Goal: Obtain resource: Download file/media

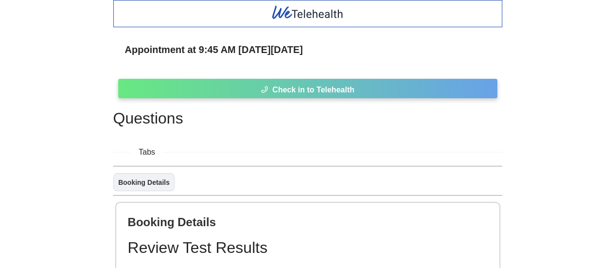
click at [314, 87] on span "Check in to Telehealth" at bounding box center [313, 90] width 82 height 12
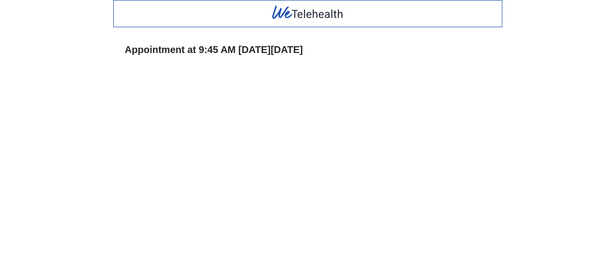
drag, startPoint x: 311, startPoint y: 87, endPoint x: 52, endPoint y: 167, distance: 270.4
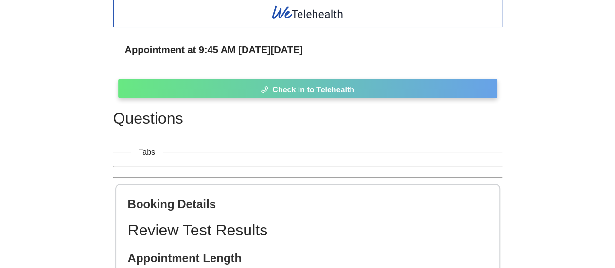
click at [308, 88] on span "Check in to Telehealth" at bounding box center [313, 90] width 82 height 12
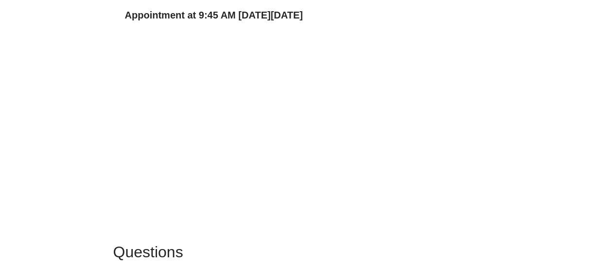
scroll to position [34, 0]
click at [79, 214] on div "Appointment at 9:45 AM [DATE][DATE] Questions Tabs Booking Details Review Test …" at bounding box center [307, 271] width 615 height 610
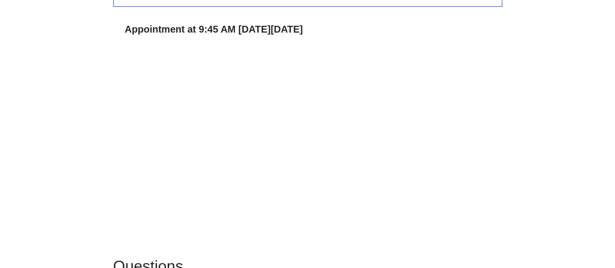
scroll to position [23, 0]
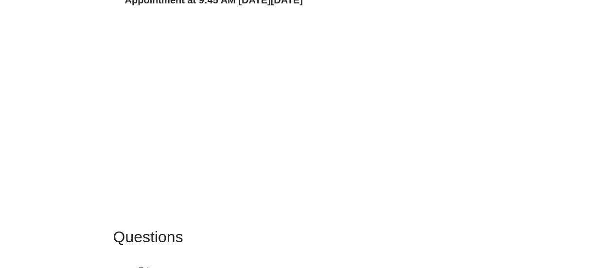
scroll to position [51, 0]
click at [106, 214] on div "Appointment at 9:45 AM [DATE][DATE] Questions Tabs Booking Details Booking Deta…" at bounding box center [307, 263] width 615 height 628
click at [106, 215] on div "Appointment at 9:45 AM [DATE][DATE] Questions Tabs Booking Details Booking Deta…" at bounding box center [307, 263] width 615 height 628
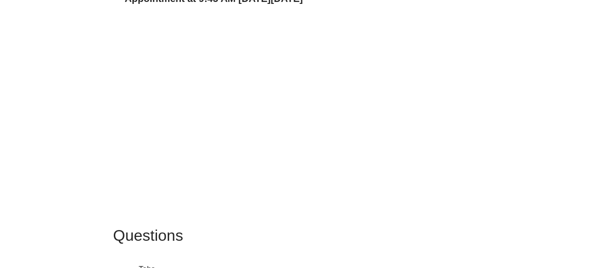
click at [301, 234] on h1 "Questions" at bounding box center [307, 235] width 389 height 24
click at [528, 201] on div "Appointment at 9:45 AM [DATE][DATE] Questions Tabs Booking Details Booking Deta…" at bounding box center [307, 263] width 615 height 628
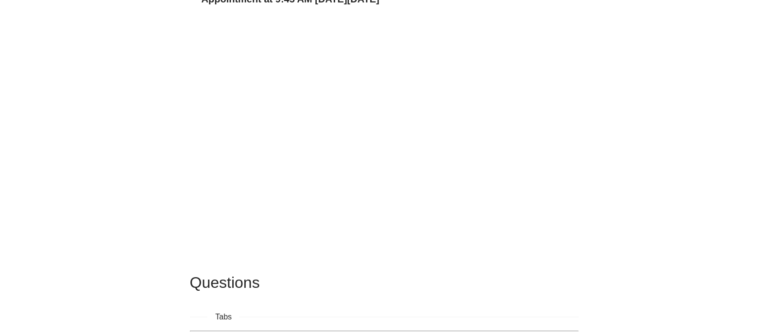
drag, startPoint x: 588, startPoint y: 6, endPoint x: 403, endPoint y: 279, distance: 329.6
click at [403, 267] on h1 "Questions" at bounding box center [384, 282] width 389 height 24
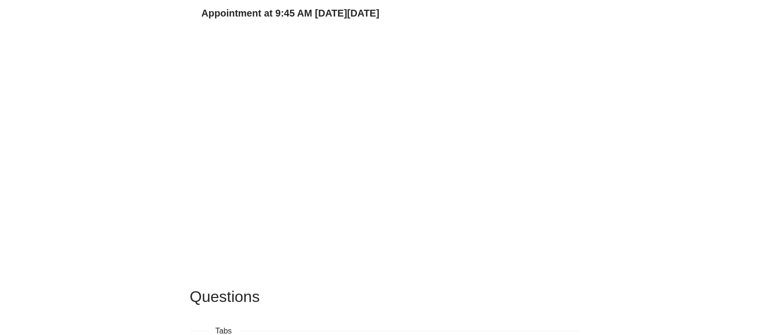
scroll to position [37, 0]
click at [155, 101] on div "Appointment at 9:45 AM [DATE][DATE] Questions Tabs Booking Details Booking Deta…" at bounding box center [384, 300] width 768 height 675
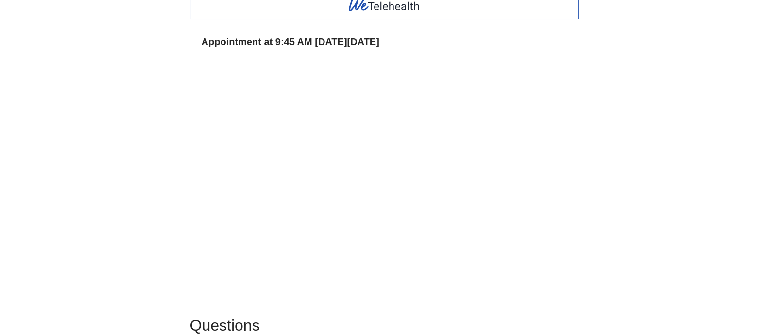
scroll to position [0, 0]
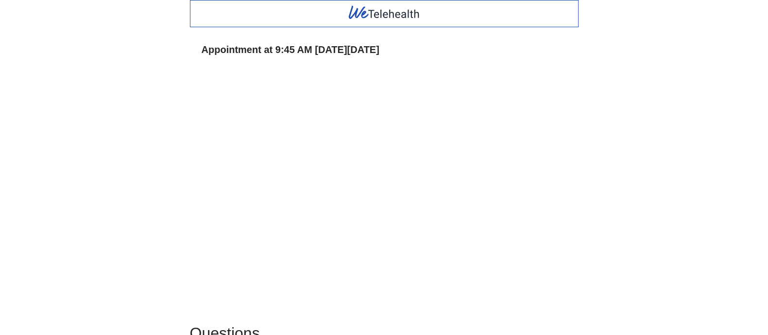
click at [614, 193] on div "Appointment at 9:45 AM [DATE][DATE] Questions Tabs Booking Details Booking Deta…" at bounding box center [384, 337] width 768 height 675
click at [614, 240] on div "Appointment at 9:45 AM [DATE][DATE] Questions Tabs Booking Details Booking Deta…" at bounding box center [384, 337] width 768 height 675
click at [154, 265] on div "Appointment at 9:45 AM [DATE][DATE] Questions Tabs Booking Details Booking Deta…" at bounding box center [384, 337] width 768 height 675
click at [588, 191] on div "Appointment at 9:45 AM [DATE][DATE] Questions Tabs Booking Details Booking Deta…" at bounding box center [384, 337] width 768 height 675
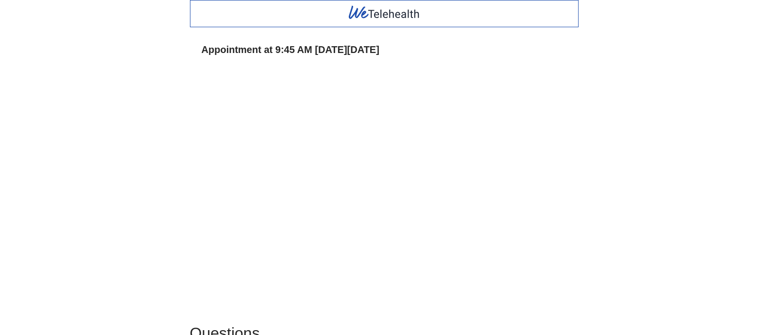
click at [51, 105] on div "Appointment at 9:45 AM [DATE][DATE] Questions Tabs Booking Details Booking Deta…" at bounding box center [384, 337] width 768 height 675
click at [169, 237] on div "Appointment at 9:45 AM [DATE][DATE] Questions Tabs Booking Details Booking Deta…" at bounding box center [384, 337] width 768 height 675
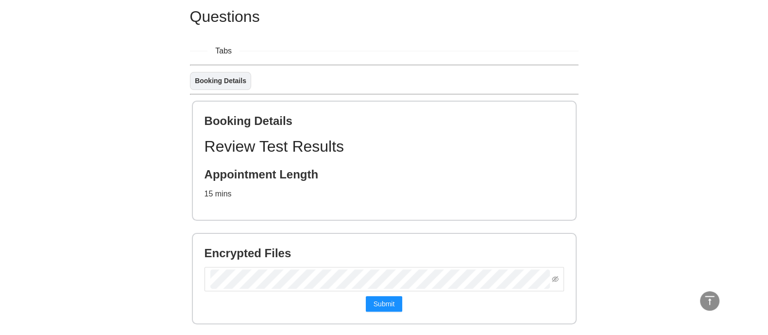
scroll to position [339, 0]
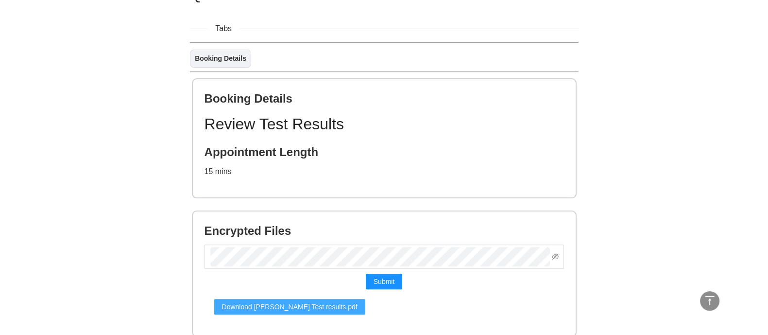
click at [358, 267] on span "Download [PERSON_NAME] Test results.pdf" at bounding box center [290, 306] width 136 height 11
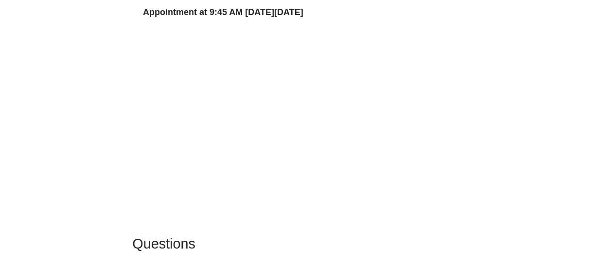
scroll to position [36, 0]
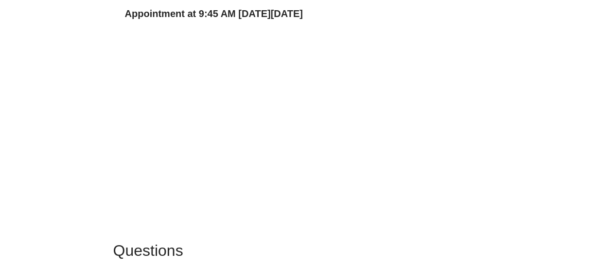
drag, startPoint x: 764, startPoint y: 0, endPoint x: 68, endPoint y: 139, distance: 709.3
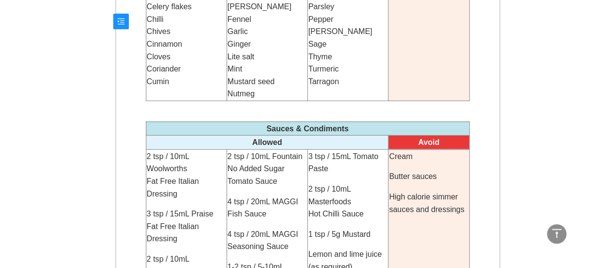
scroll to position [1258, 0]
